Goal: Task Accomplishment & Management: Use online tool/utility

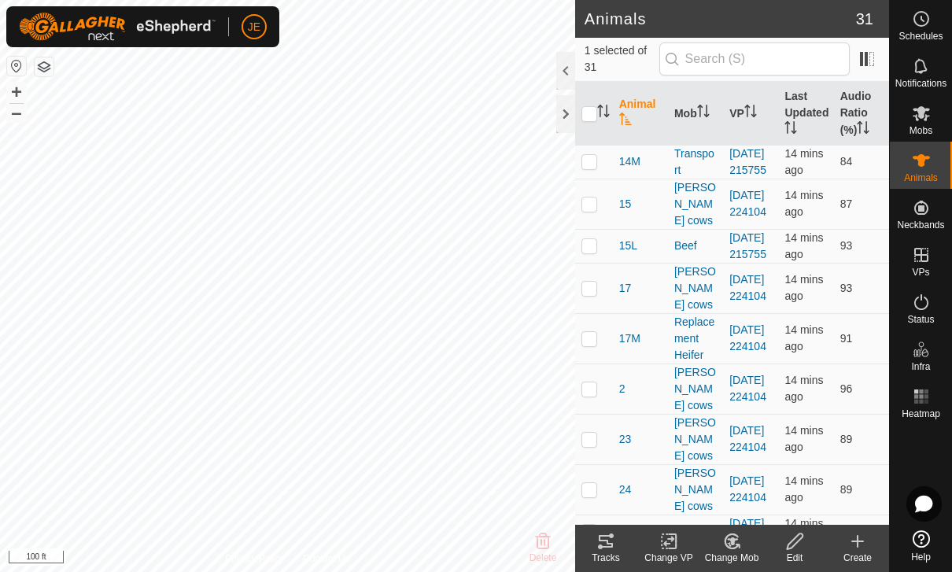
click at [619, 542] on tracks-svg-icon at bounding box center [606, 541] width 63 height 19
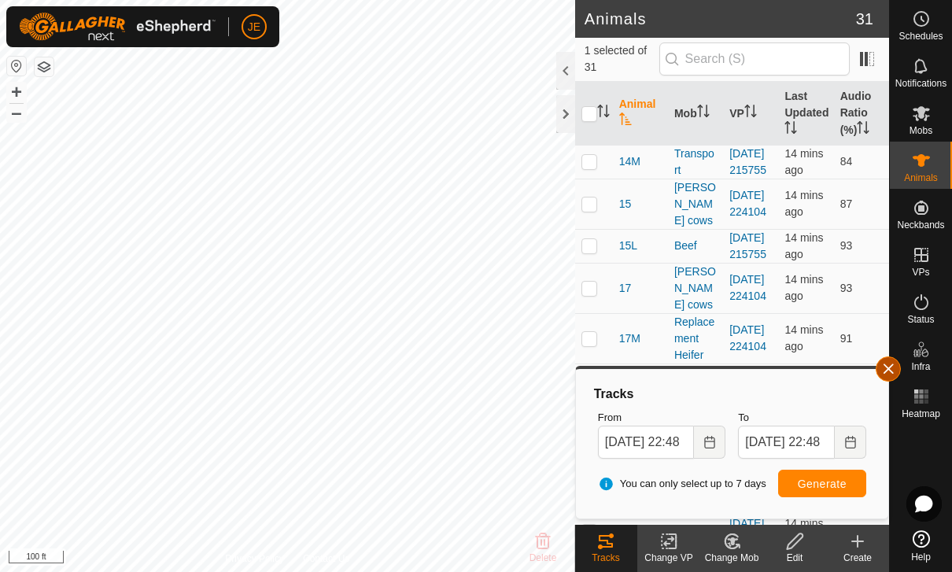
click at [886, 367] on span "button" at bounding box center [888, 369] width 13 height 13
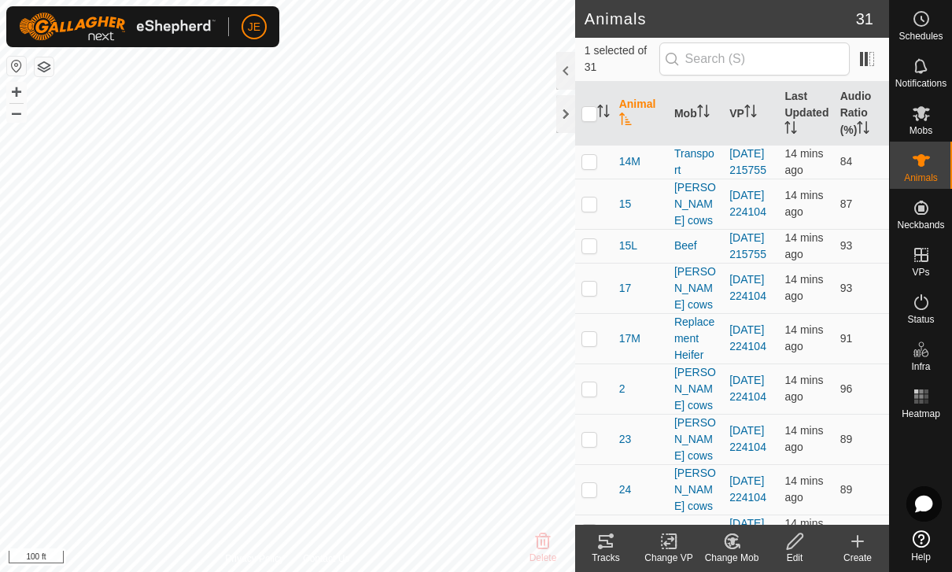
checkbox input "false"
checkbox input "true"
click at [608, 544] on icon at bounding box center [606, 541] width 14 height 13
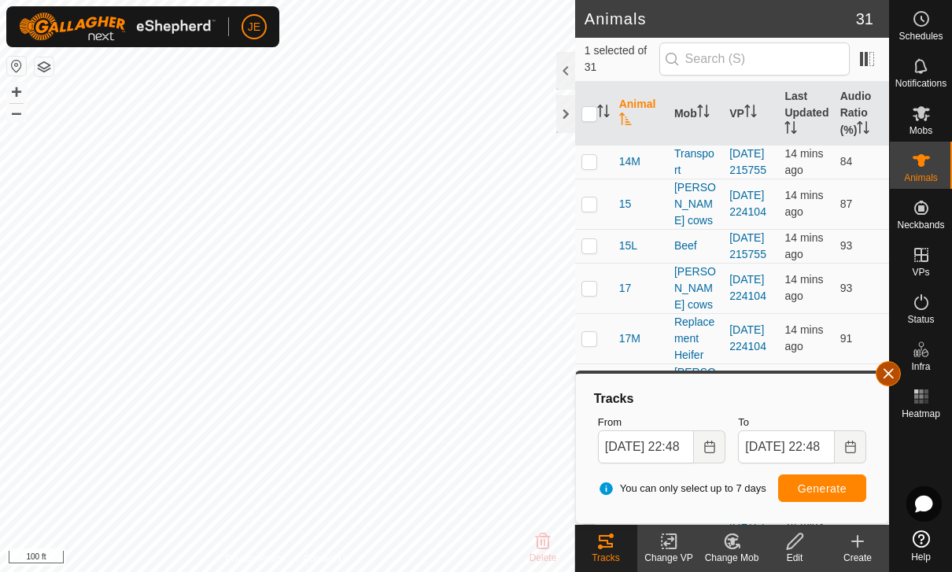
click at [887, 373] on span "button" at bounding box center [888, 374] width 13 height 13
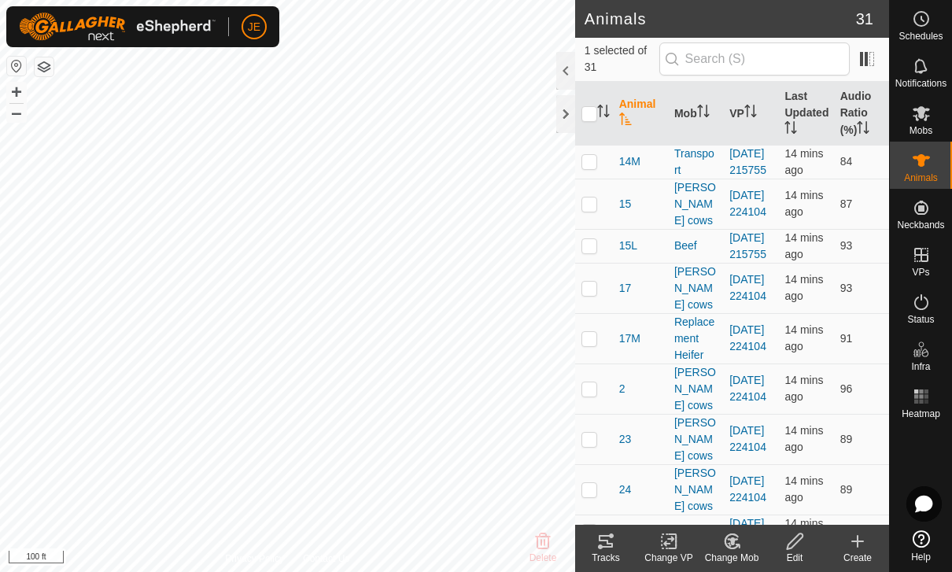
checkbox input "true"
checkbox input "false"
click at [626, 536] on tracks-svg-icon at bounding box center [606, 541] width 63 height 19
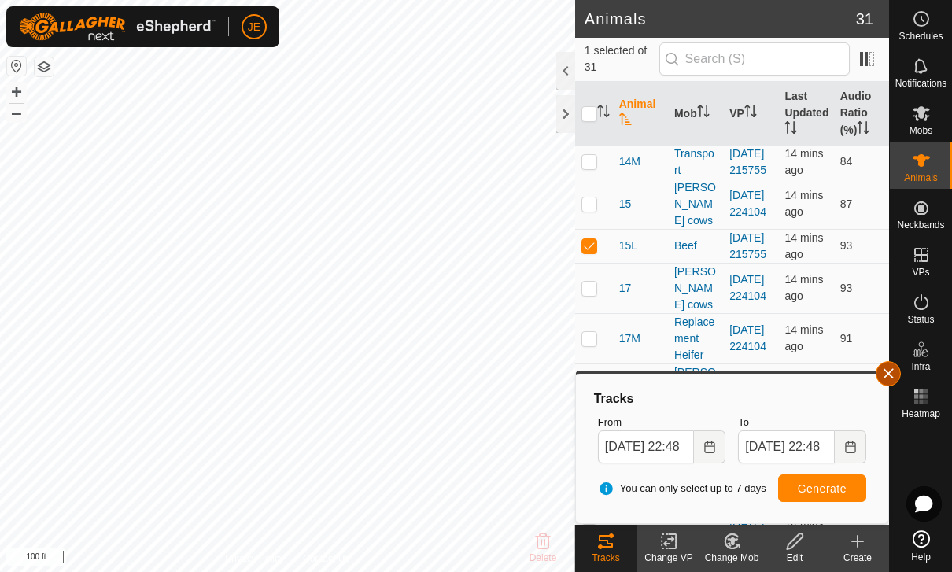
click at [888, 371] on span "button" at bounding box center [888, 374] width 13 height 13
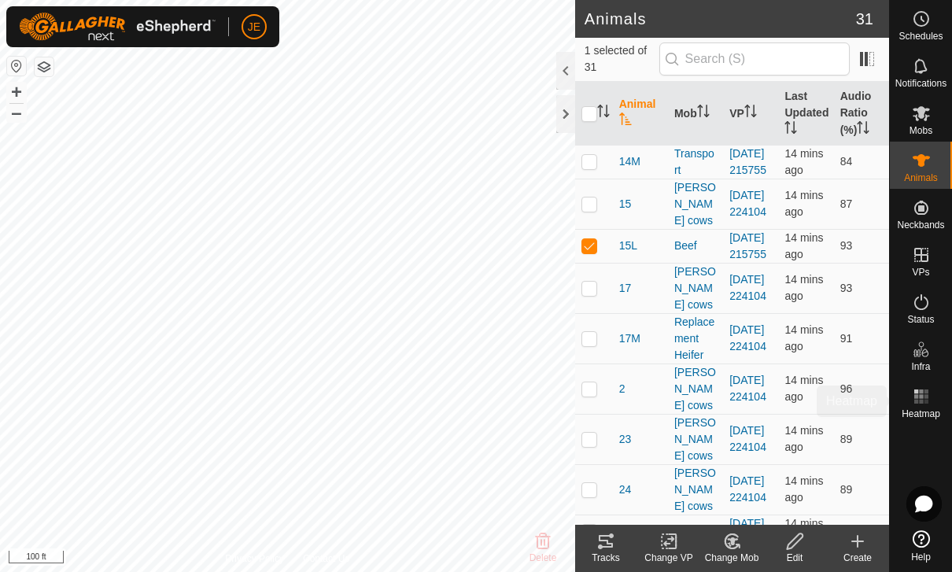
click at [922, 406] on es-heatmap-svg-icon at bounding box center [921, 396] width 28 height 25
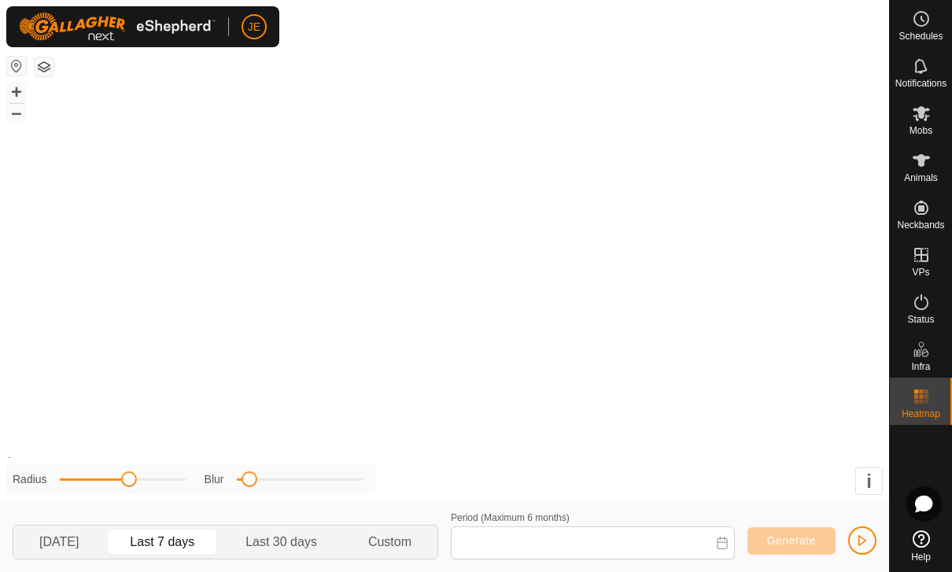
type input "[DATE] - [DATE]"
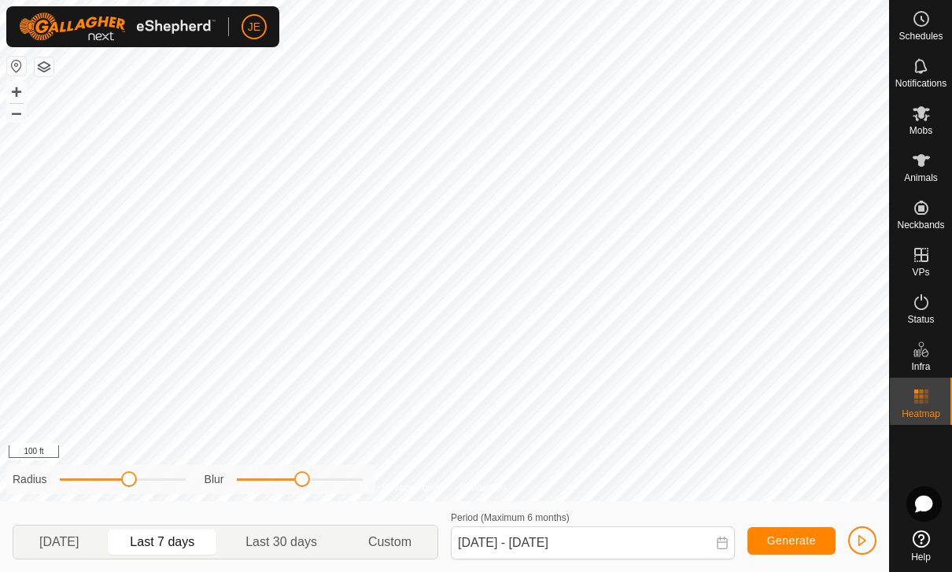
click at [870, 532] on button "button" at bounding box center [862, 540] width 28 height 28
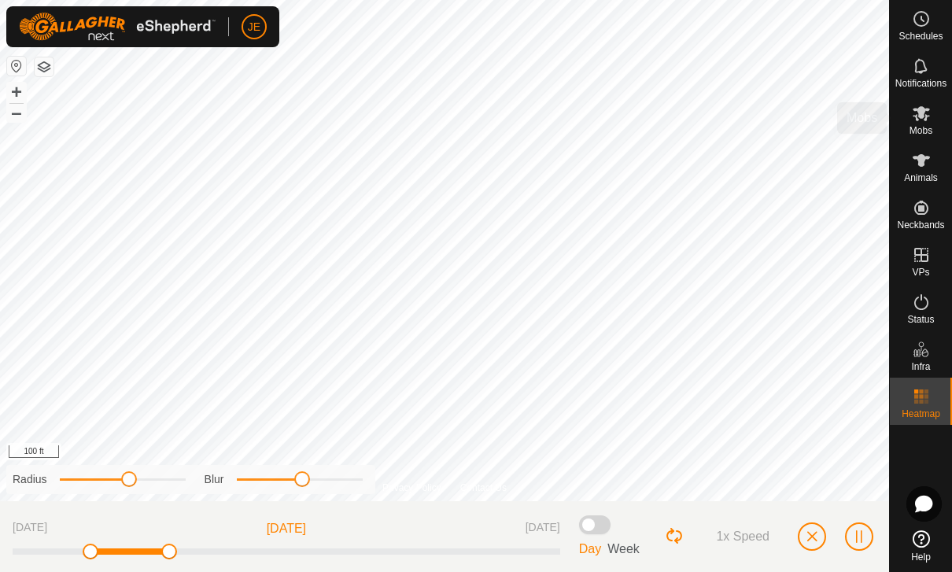
click at [920, 120] on icon at bounding box center [921, 113] width 19 height 19
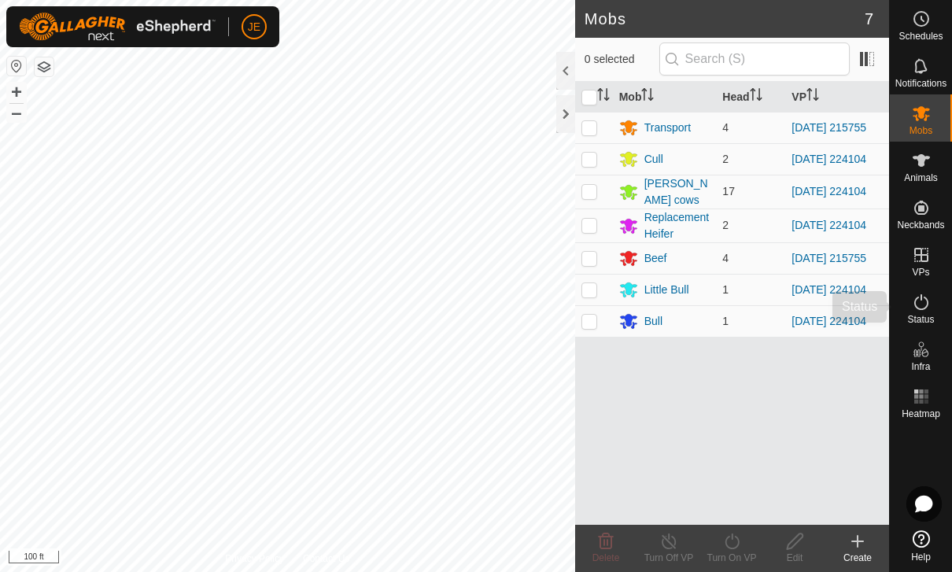
click at [919, 311] on icon at bounding box center [921, 302] width 19 height 19
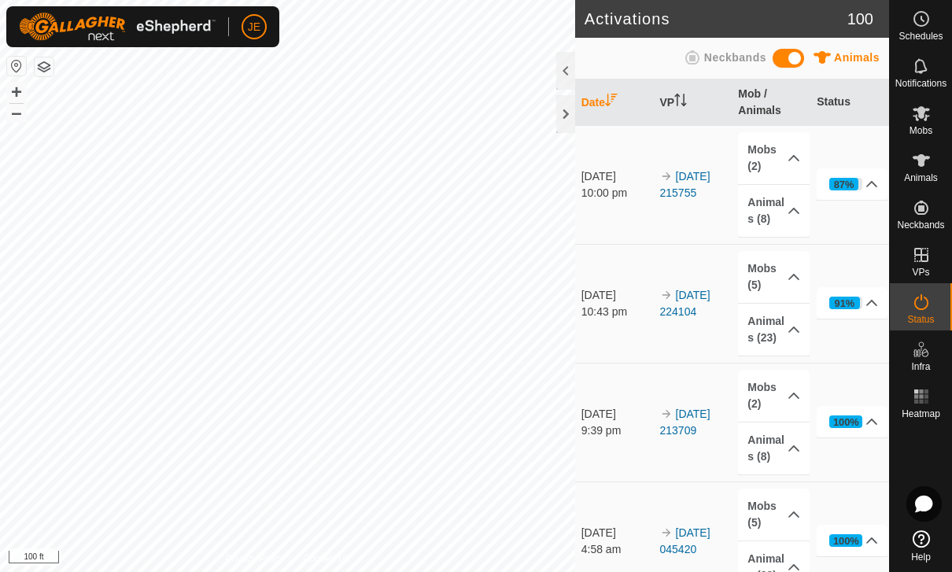
click at [929, 307] on icon at bounding box center [921, 302] width 19 height 19
click at [868, 181] on icon at bounding box center [872, 184] width 13 height 13
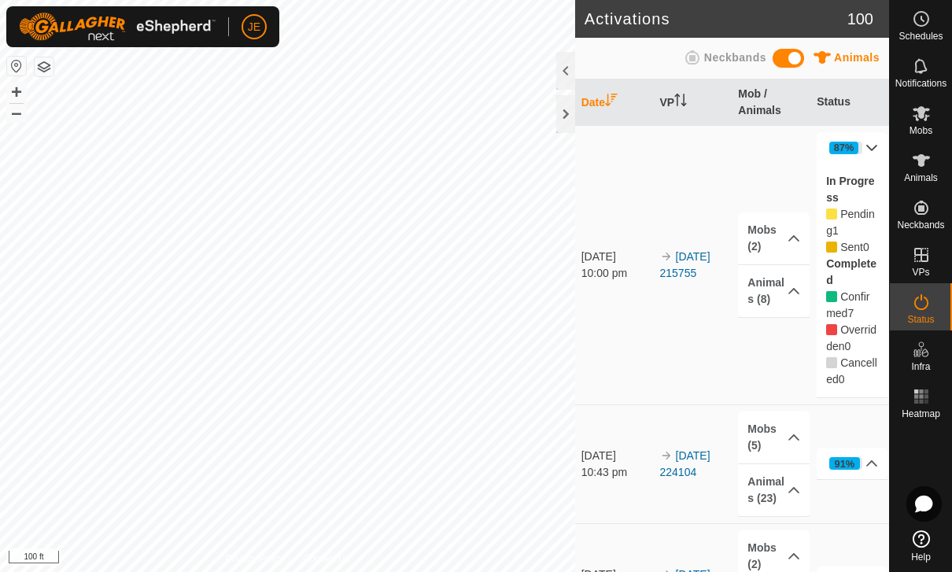
click at [863, 220] on span "Pending" at bounding box center [850, 222] width 49 height 29
click at [790, 295] on icon at bounding box center [794, 291] width 13 height 13
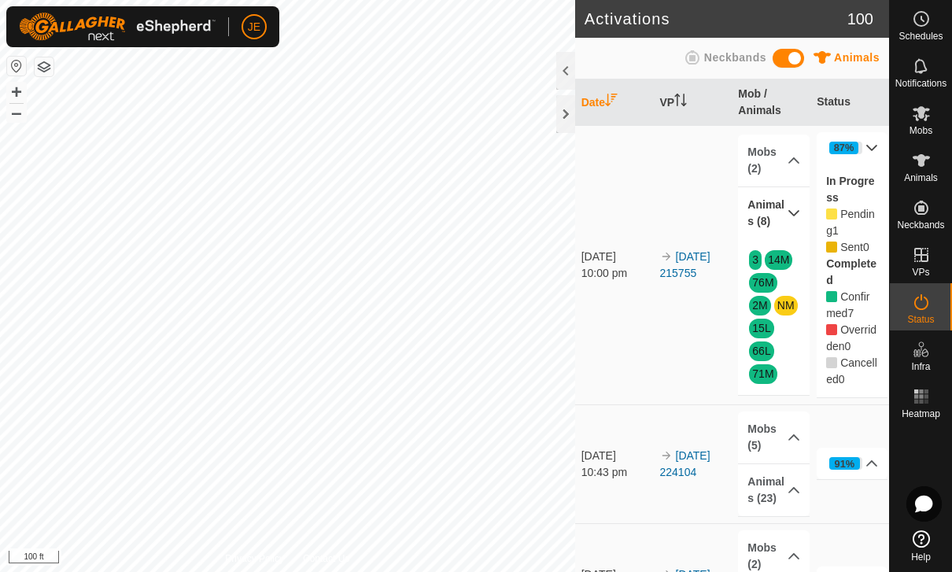
click at [918, 167] on icon at bounding box center [921, 160] width 19 height 19
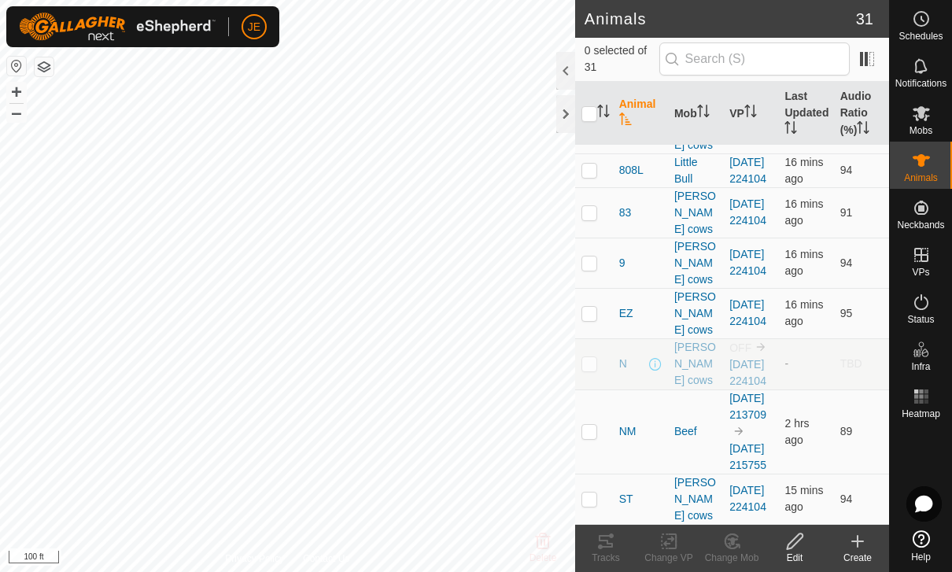
scroll to position [1333, 0]
click at [635, 423] on span "NM" at bounding box center [627, 431] width 17 height 17
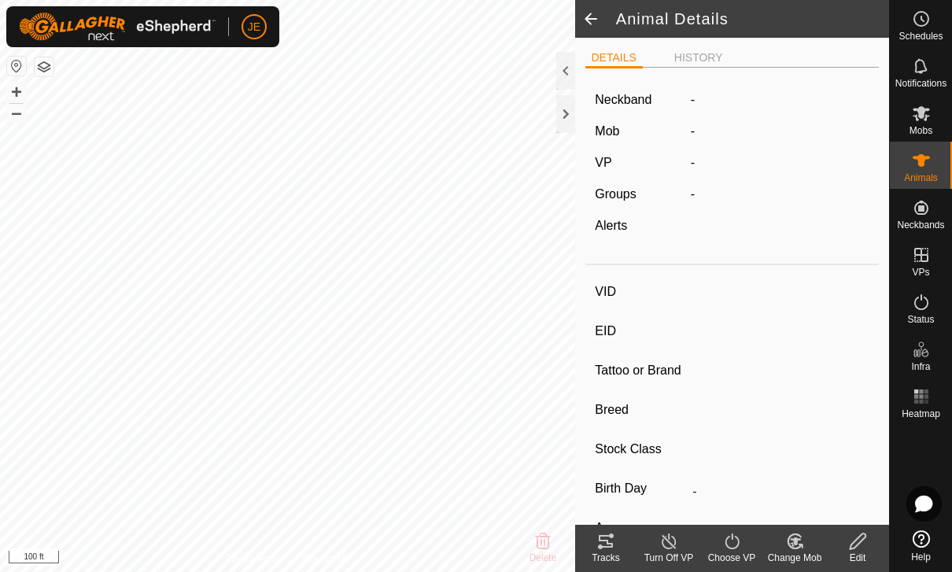
type input "NM"
type input "-"
type input "Half Wagyu"
type input "Steer"
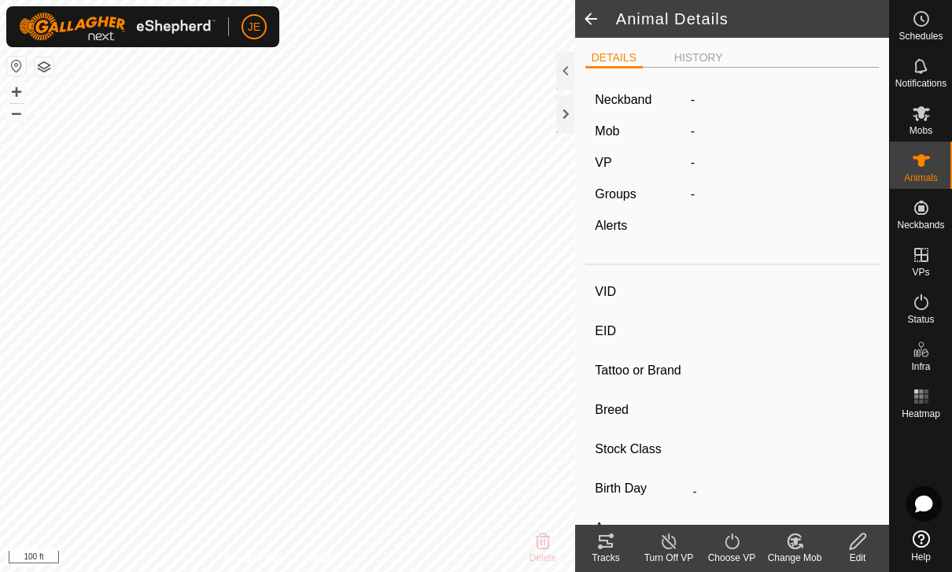
type input "08/2024"
type input "11 months"
type input "-"
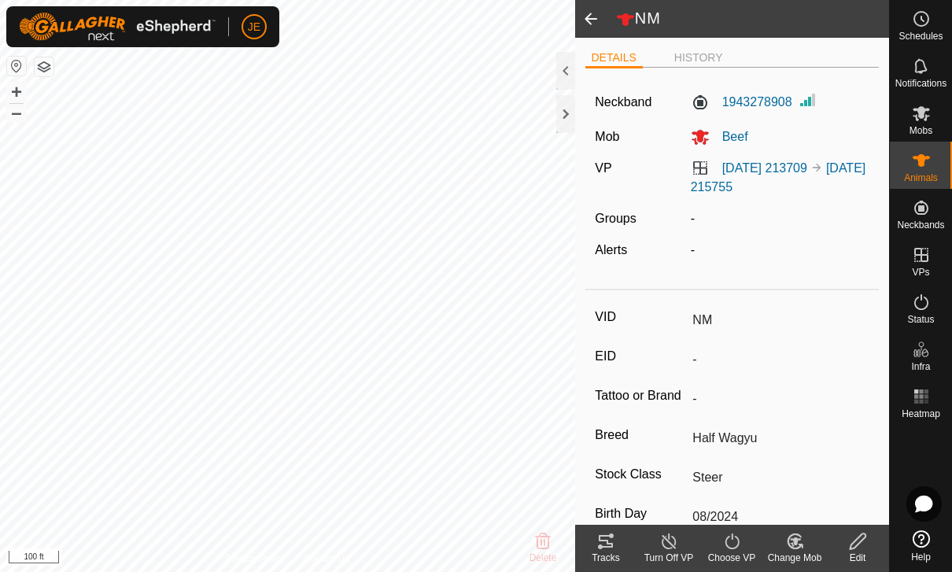
click at [589, 17] on span at bounding box center [590, 19] width 31 height 38
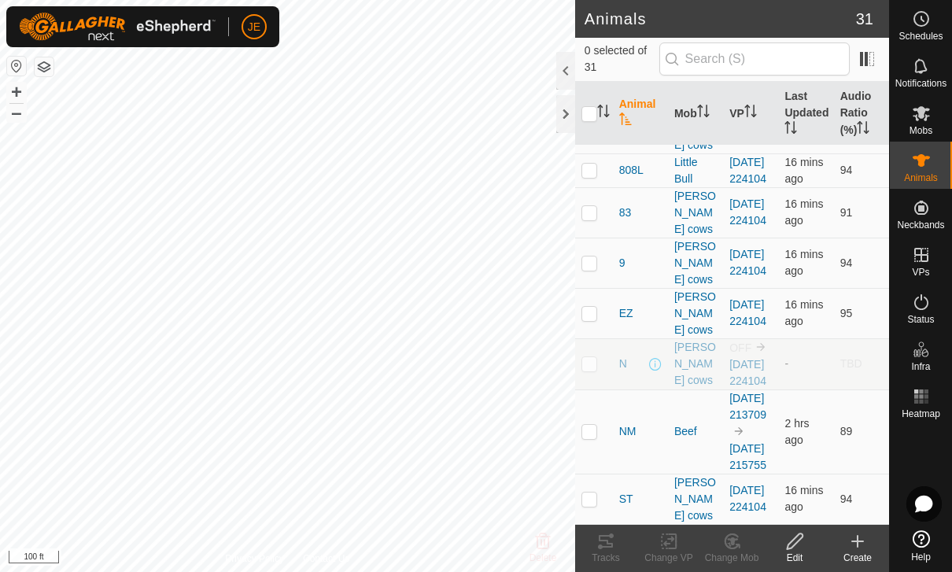
scroll to position [1333, 0]
click at [794, 110] on th "Last Updated" at bounding box center [805, 114] width 55 height 64
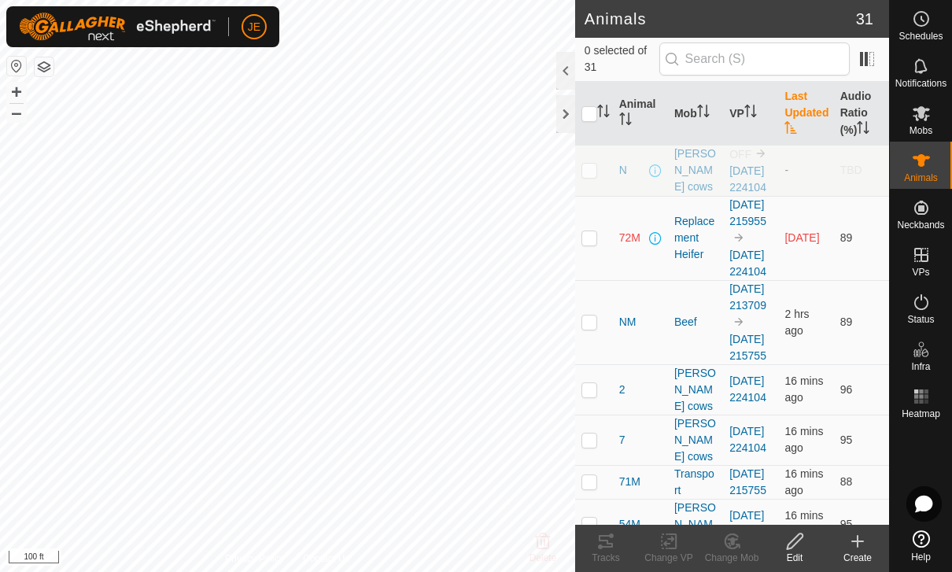
scroll to position [0, 0]
click at [925, 401] on rect at bounding box center [926, 402] width 4 height 4
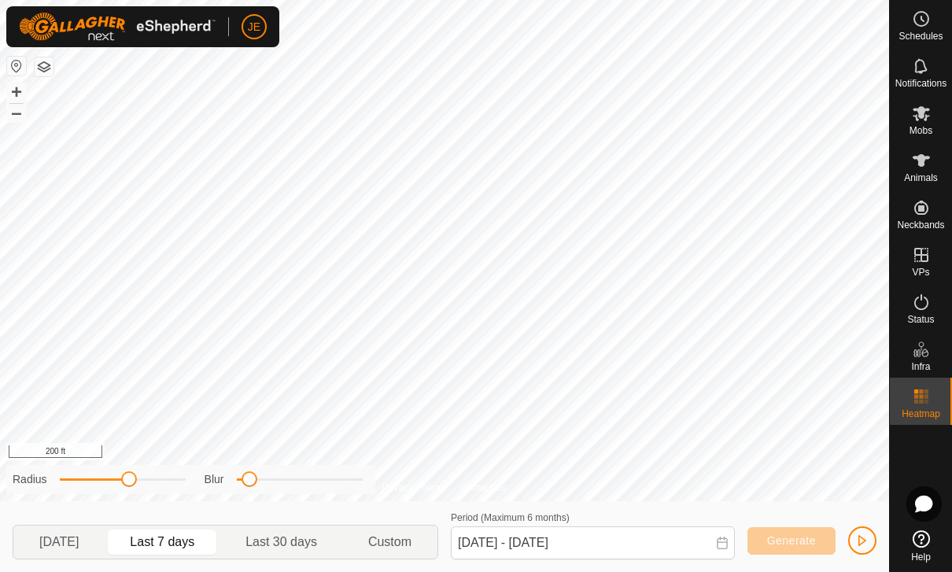
click at [242, 478] on span at bounding box center [250, 479] width 16 height 16
click at [256, 467] on div "Radius Blur" at bounding box center [190, 479] width 369 height 29
click at [866, 530] on button "button" at bounding box center [862, 540] width 28 height 28
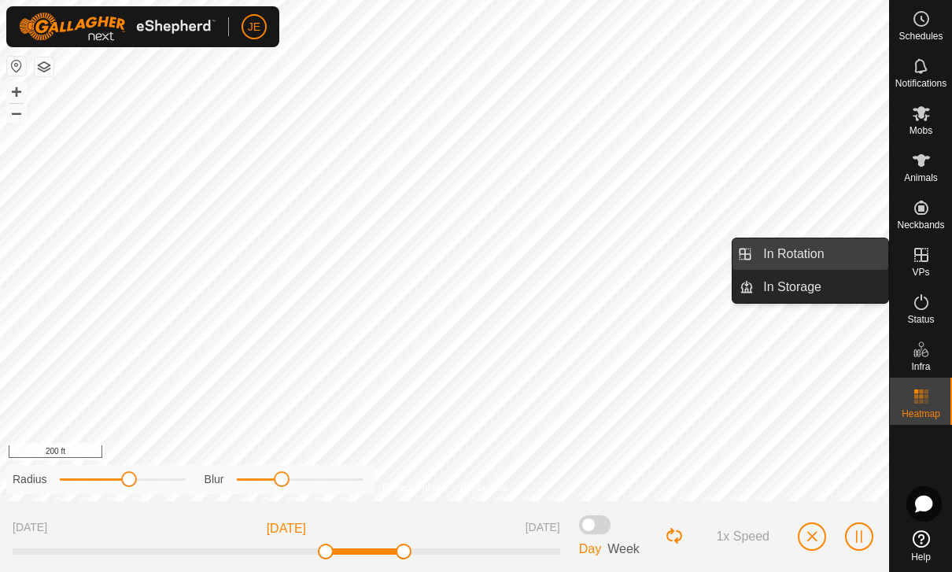
click at [839, 249] on link "In Rotation" at bounding box center [821, 253] width 135 height 31
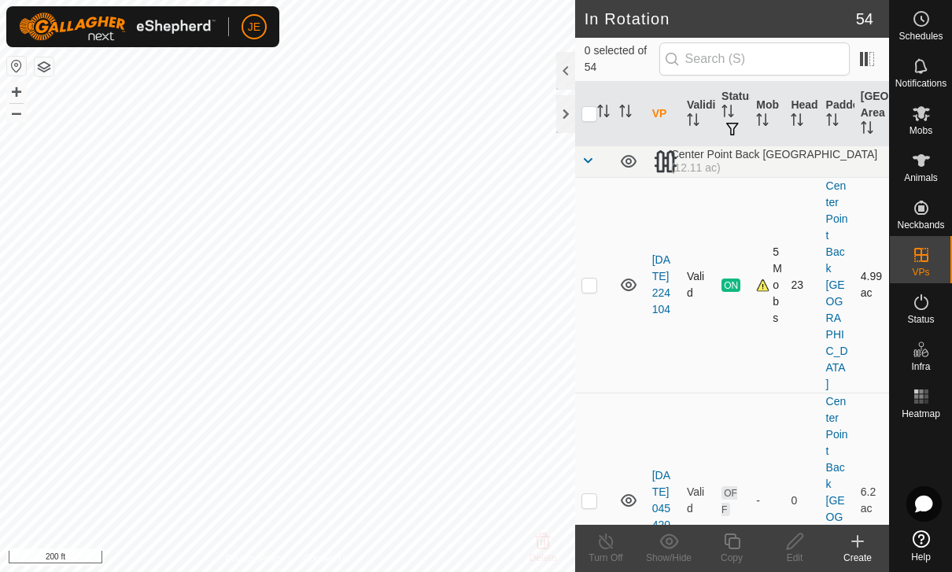
click at [595, 260] on td at bounding box center [594, 285] width 38 height 216
checkbox input "true"
click at [738, 549] on icon at bounding box center [732, 542] width 16 height 16
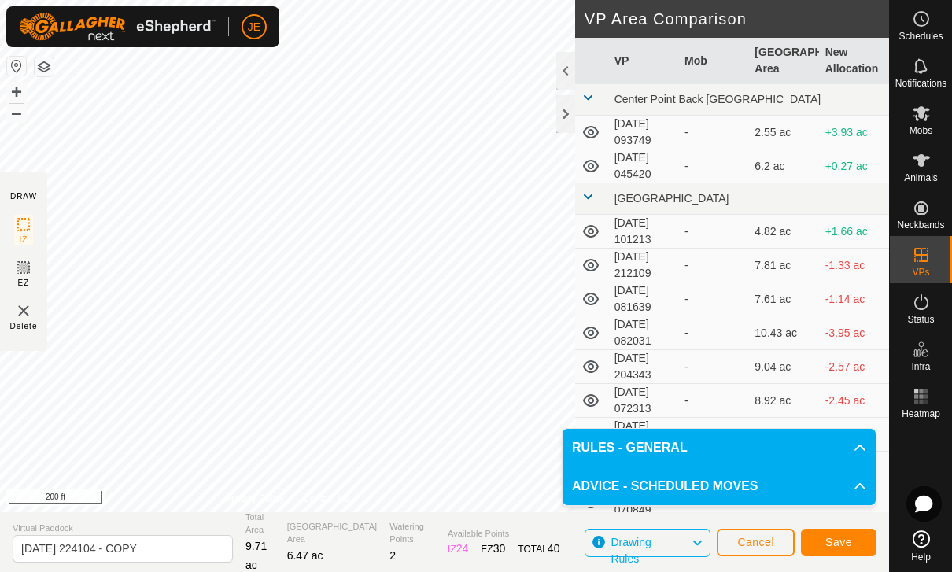
click at [844, 538] on span "Save" at bounding box center [839, 542] width 27 height 13
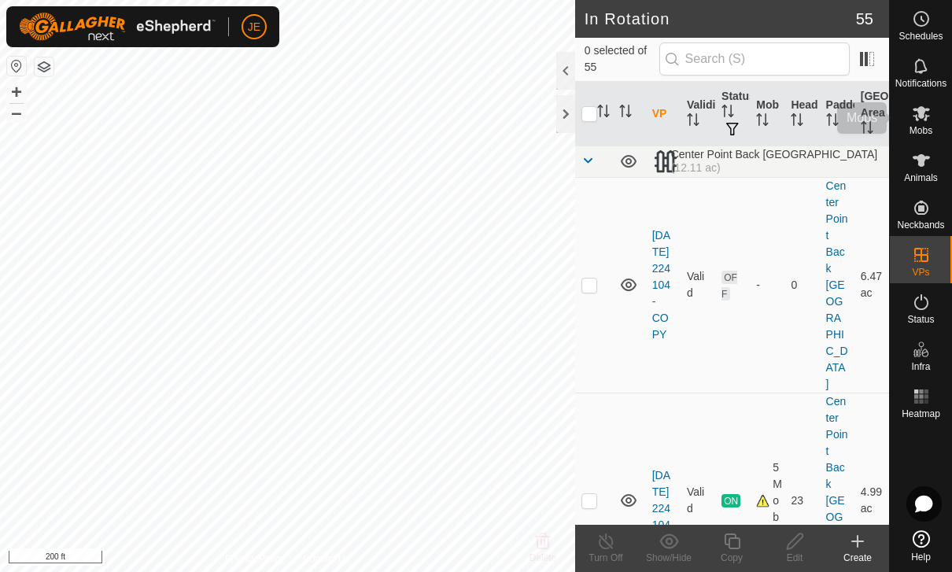
click at [924, 118] on icon at bounding box center [921, 113] width 19 height 19
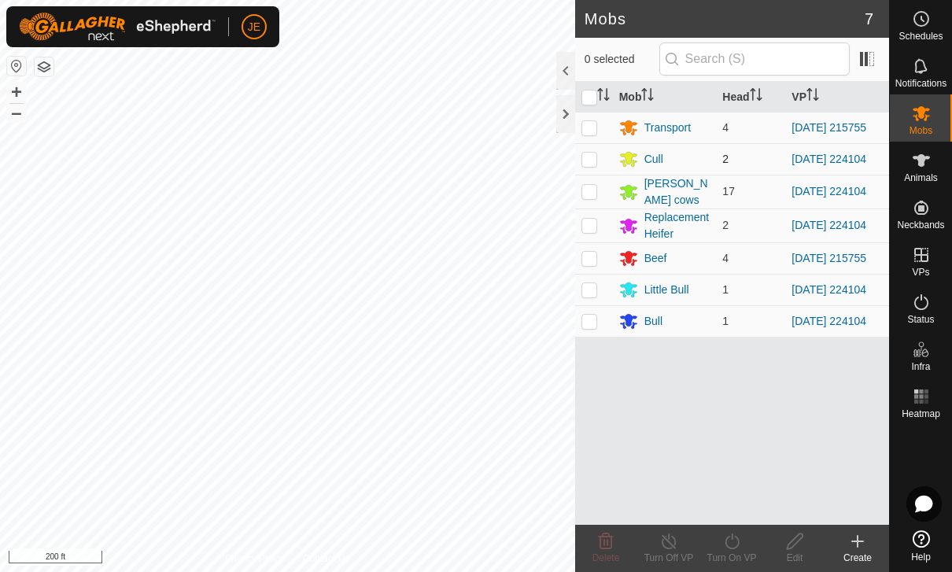
click at [589, 161] on p-checkbox at bounding box center [590, 159] width 16 height 13
checkbox input "true"
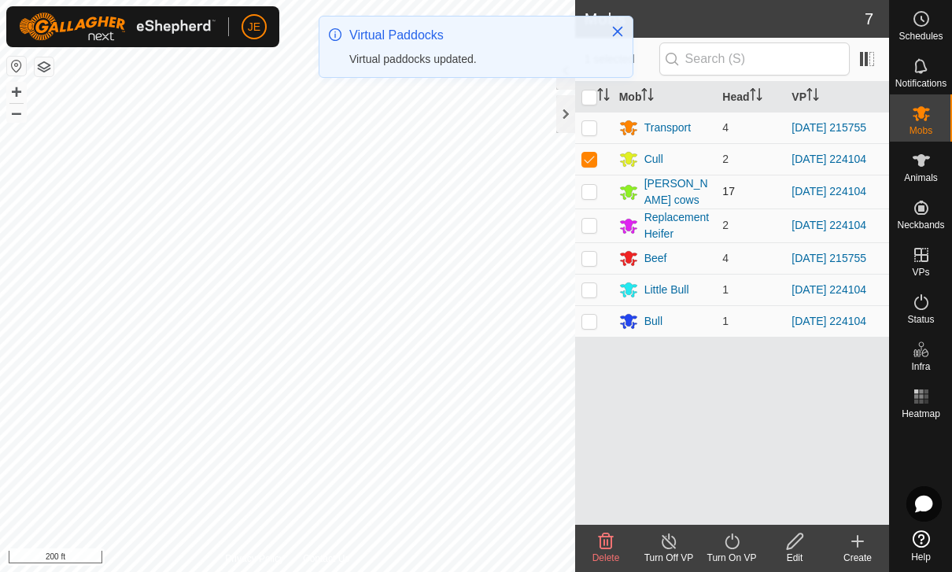
click at [593, 198] on p-checkbox at bounding box center [590, 191] width 16 height 13
checkbox input "true"
click at [589, 264] on p-checkbox at bounding box center [590, 258] width 16 height 13
checkbox input "true"
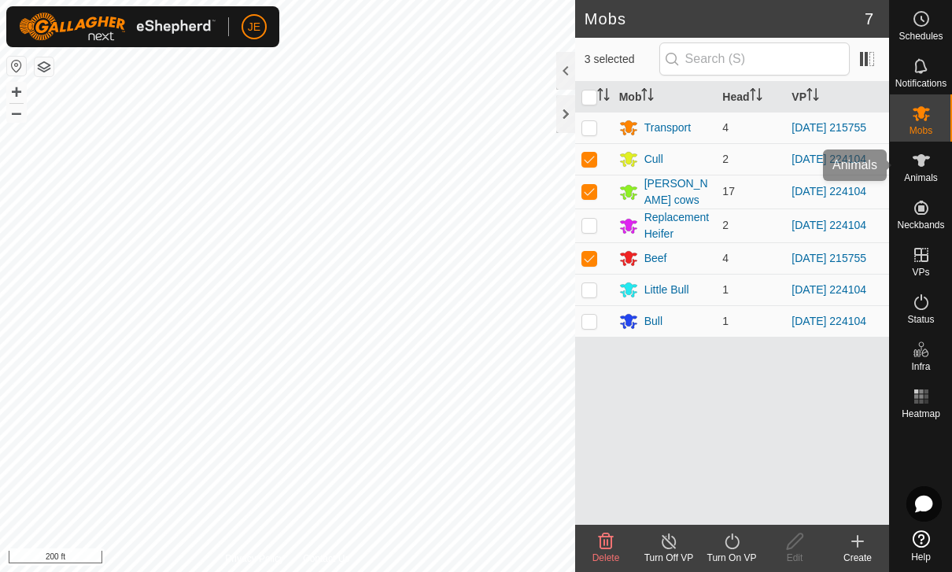
click at [922, 163] on icon at bounding box center [921, 160] width 17 height 13
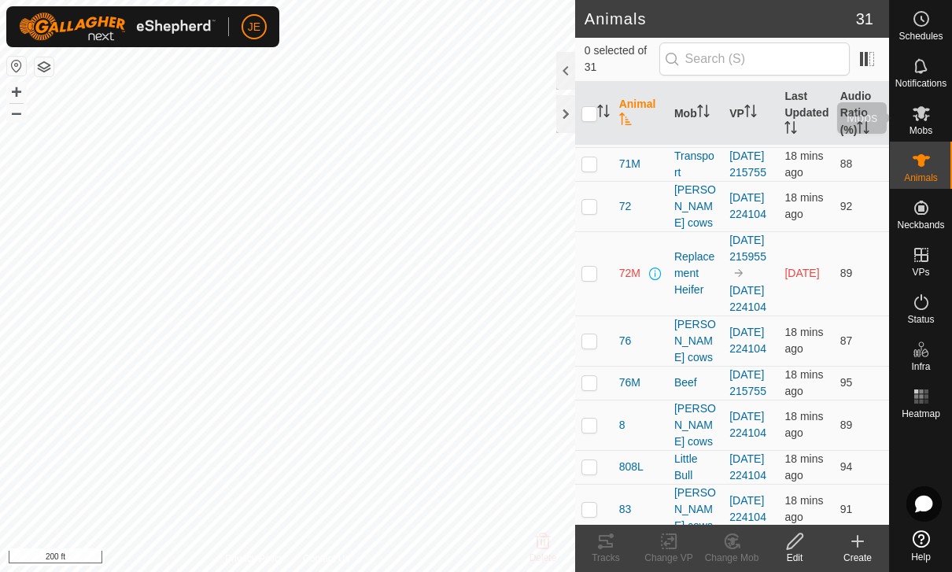
scroll to position [749, 0]
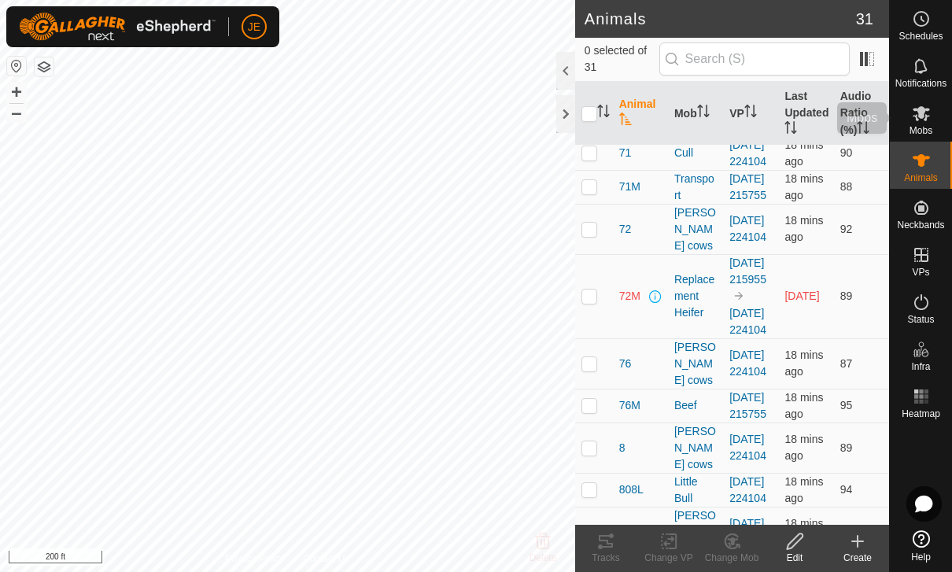
click at [920, 123] on es-mob-svg-icon at bounding box center [921, 113] width 28 height 25
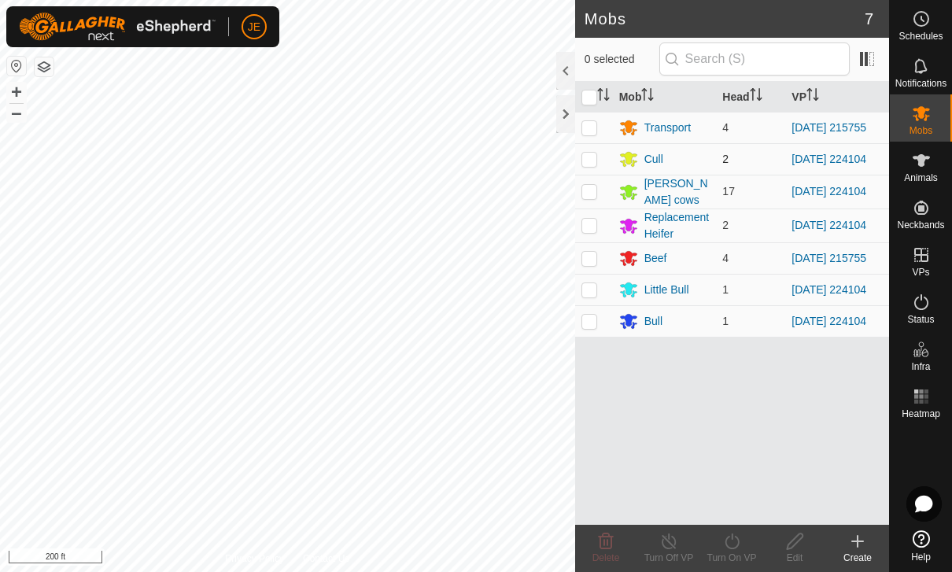
click at [585, 157] on p-checkbox at bounding box center [590, 159] width 16 height 13
checkbox input "true"
click at [589, 190] on p-checkbox at bounding box center [590, 191] width 16 height 13
checkbox input "true"
click at [593, 231] on p-checkbox at bounding box center [590, 225] width 16 height 13
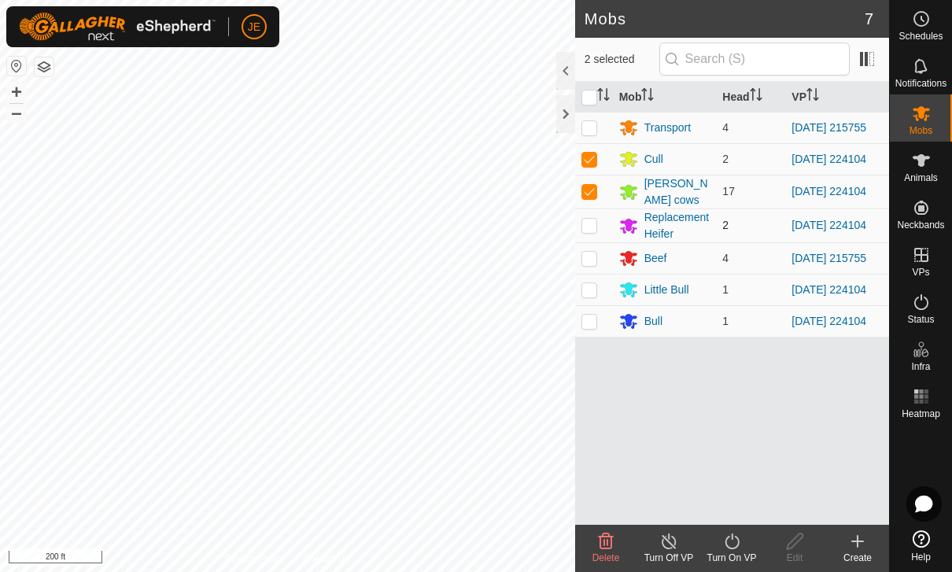
checkbox input "true"
click at [590, 296] on p-checkbox at bounding box center [590, 289] width 16 height 13
checkbox input "true"
click at [598, 337] on td at bounding box center [594, 320] width 38 height 31
checkbox input "true"
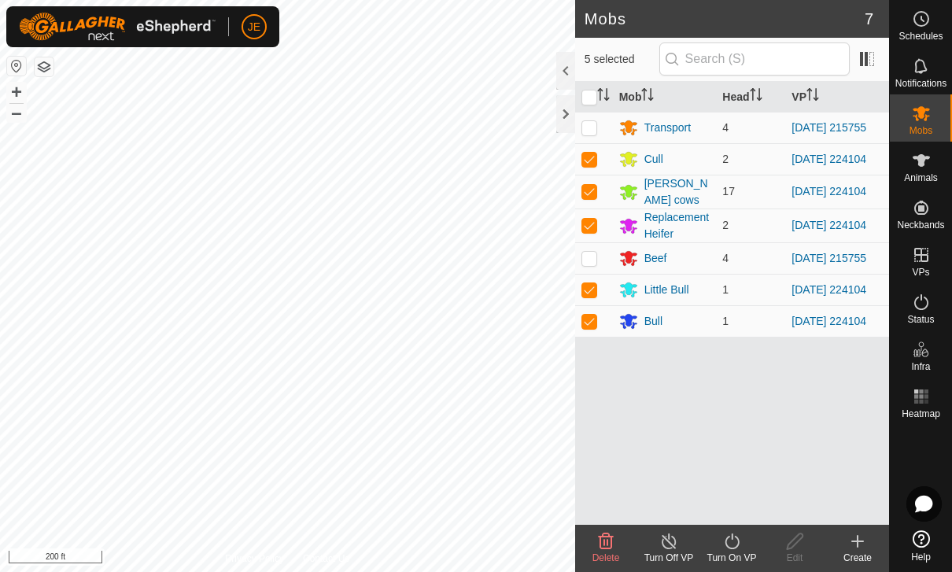
click at [734, 541] on icon at bounding box center [732, 541] width 20 height 19
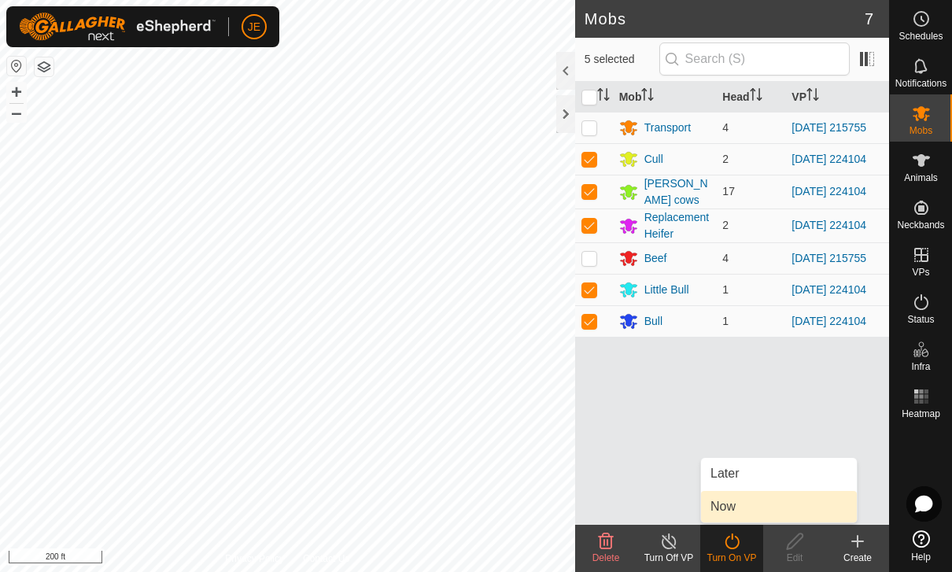
click at [748, 502] on link "Now" at bounding box center [779, 506] width 156 height 31
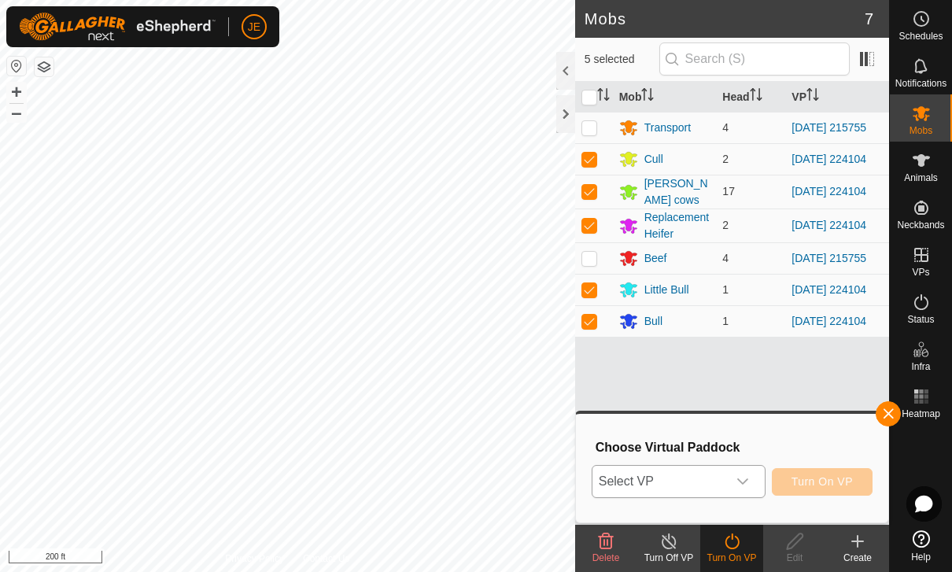
click at [739, 480] on icon "dropdown trigger" at bounding box center [742, 481] width 11 height 6
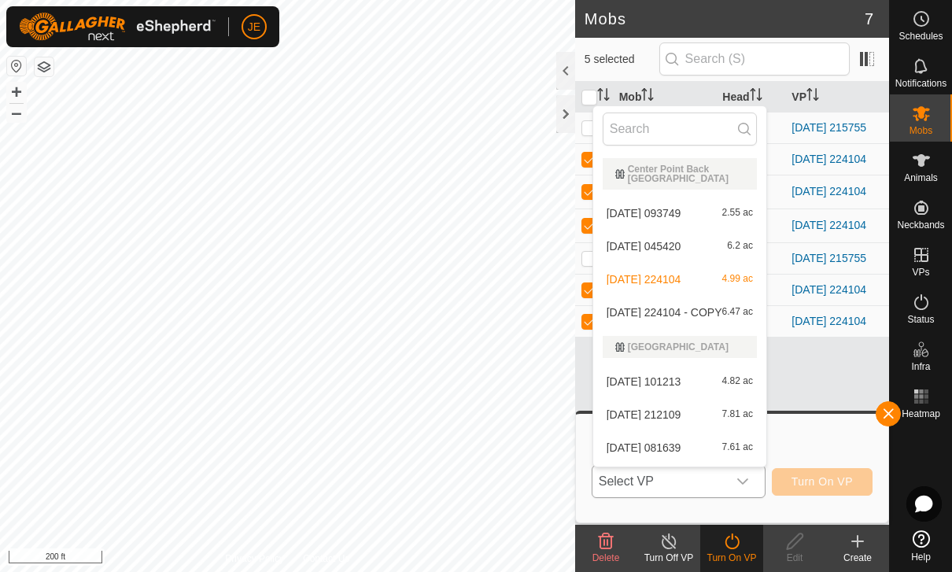
click at [700, 311] on span "[DATE] 224104 - COPY" at bounding box center [665, 312] width 116 height 11
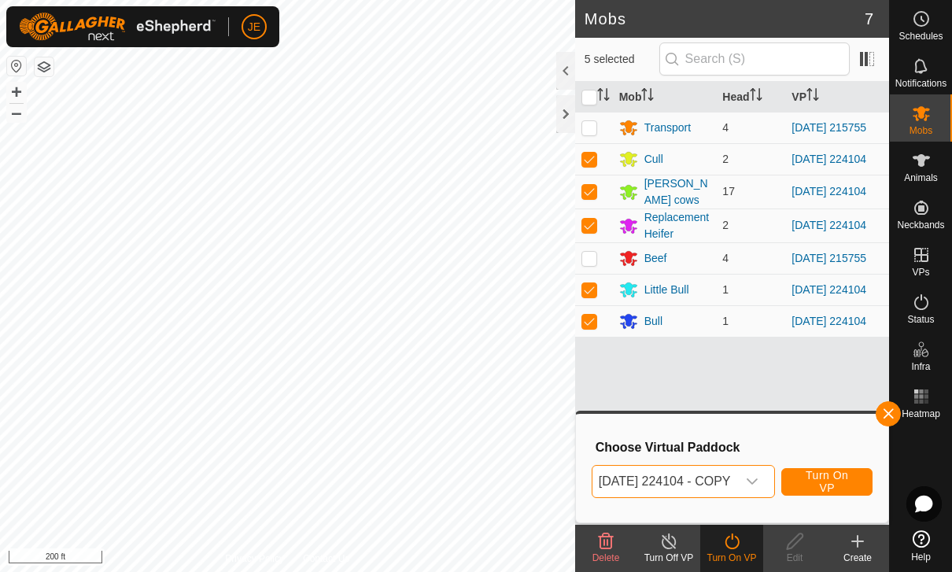
click at [845, 477] on span "Turn On VP" at bounding box center [827, 481] width 52 height 25
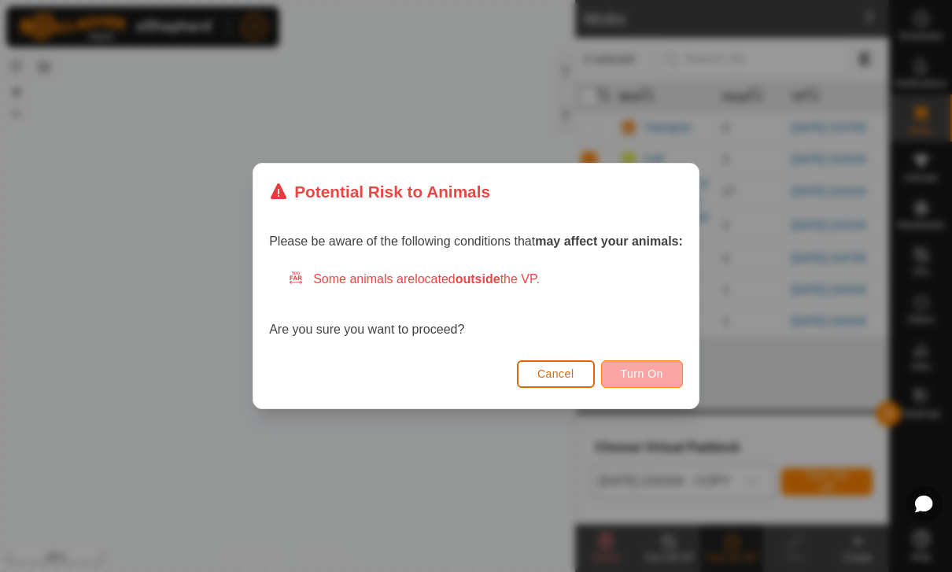
click at [662, 376] on span "Turn On" at bounding box center [642, 374] width 42 height 13
